Goal: Go to known website

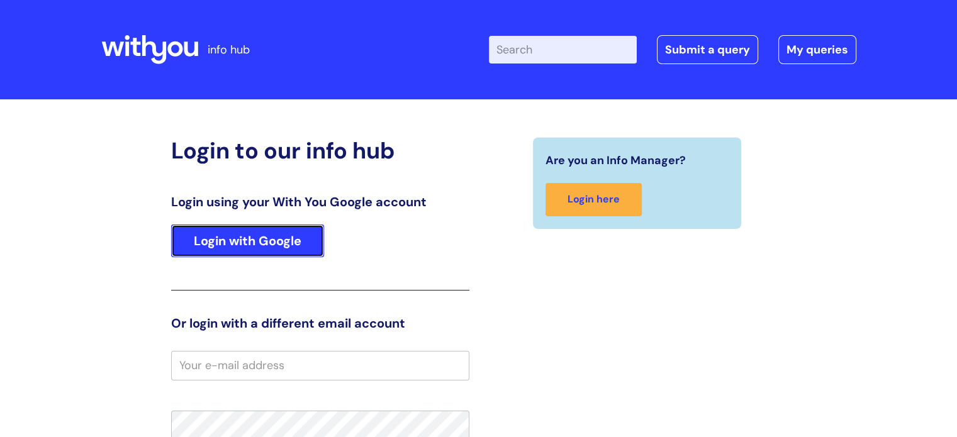
click at [282, 242] on link "Login with Google" at bounding box center [247, 241] width 153 height 33
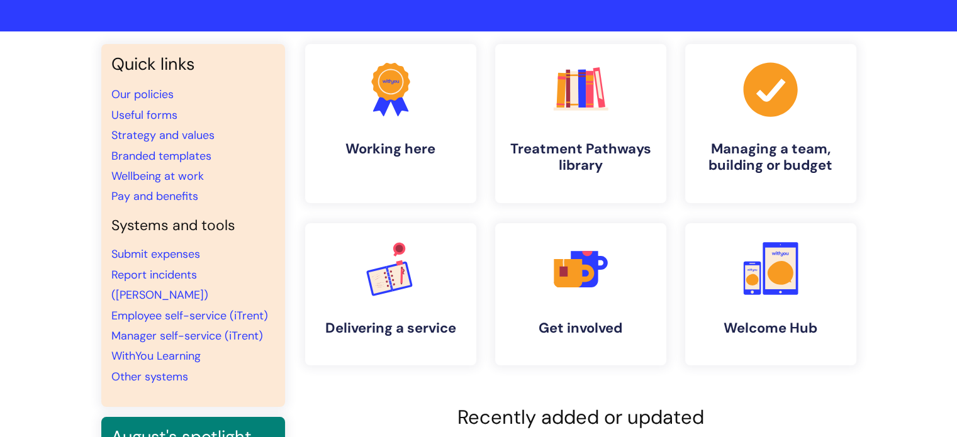
scroll to position [83, 0]
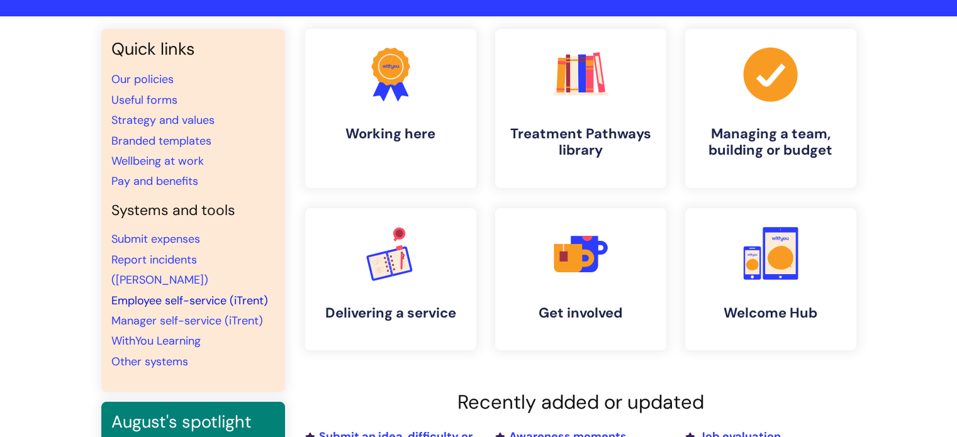
click at [211, 293] on link "Employee self-service (iTrent)" at bounding box center [189, 300] width 157 height 15
